Goal: Complete application form

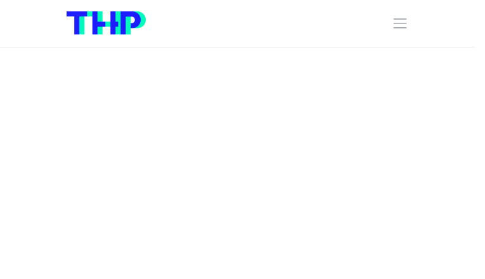
type input "anOrarmXEQ"
type input "[EMAIL_ADDRESS][DOMAIN_NAME]"
type input "4696142257"
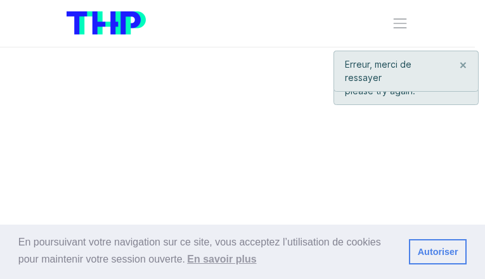
type input "fvUdSDuuwhkyb"
type input "[EMAIL_ADDRESS][DOMAIN_NAME]"
type input "4247939318"
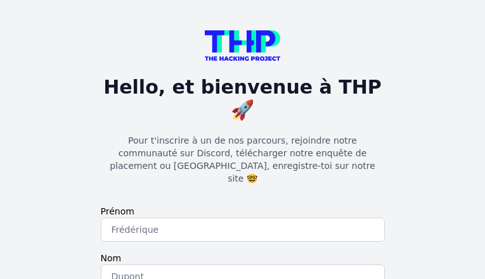
type input "JOfiOxbNEnx"
type input "ZRpBQDsc"
type input "[EMAIL_ADDRESS][DOMAIN_NAME]"
checkbox input "true"
